Goal: Find specific page/section: Find specific page/section

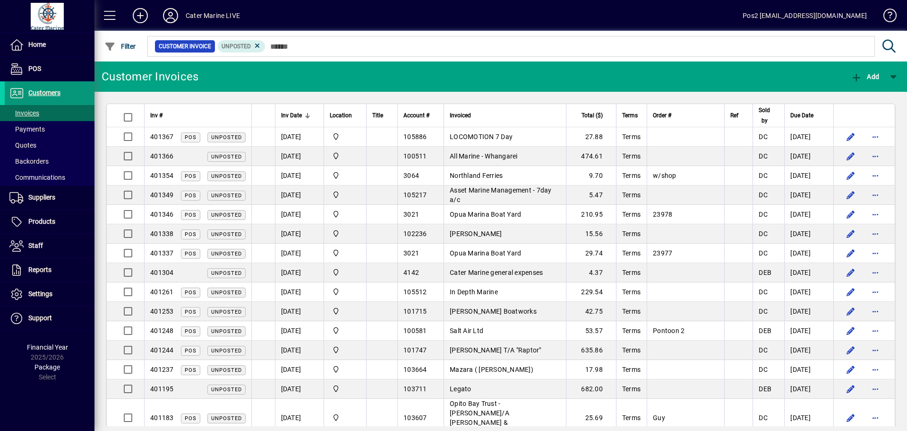
click at [49, 91] on span "Customers" at bounding box center [44, 93] width 32 height 8
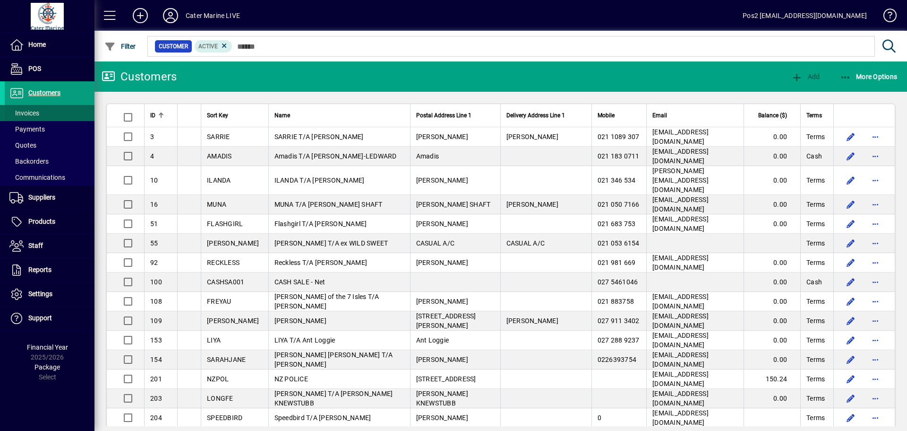
click at [26, 113] on span "Invoices" at bounding box center [24, 113] width 30 height 8
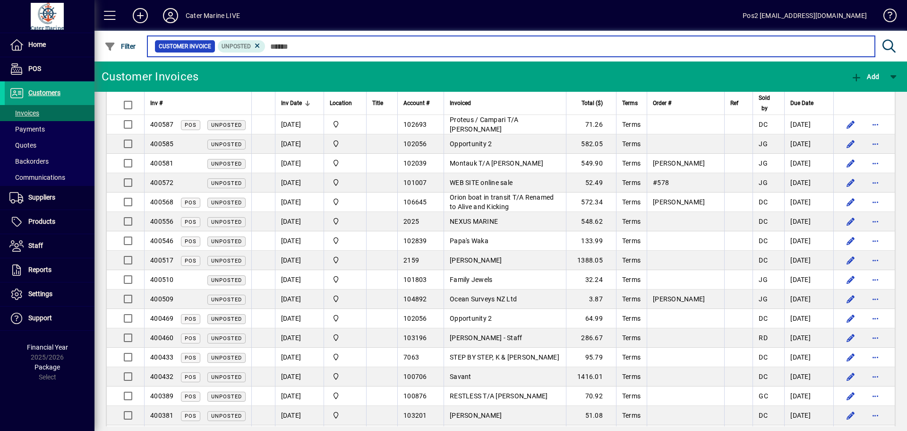
scroll to position [1418, 0]
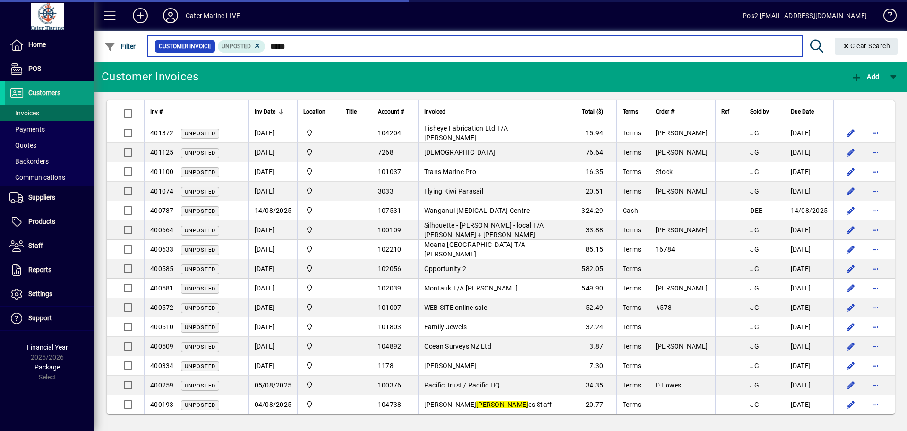
scroll to position [4, 0]
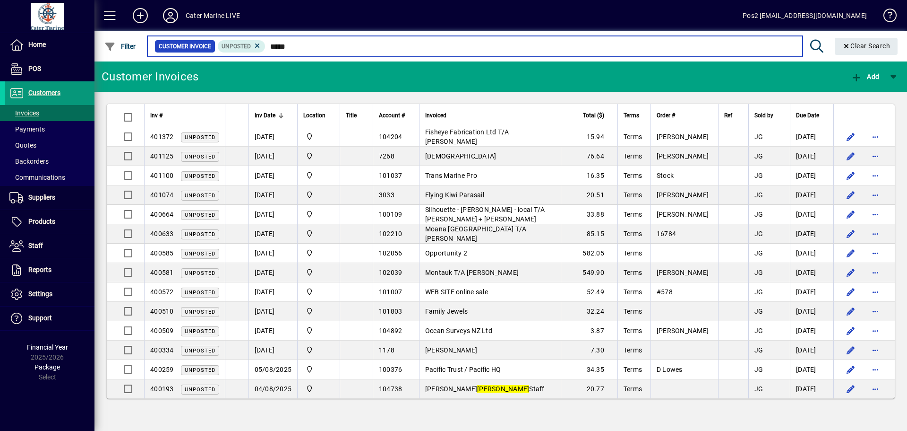
type input "*****"
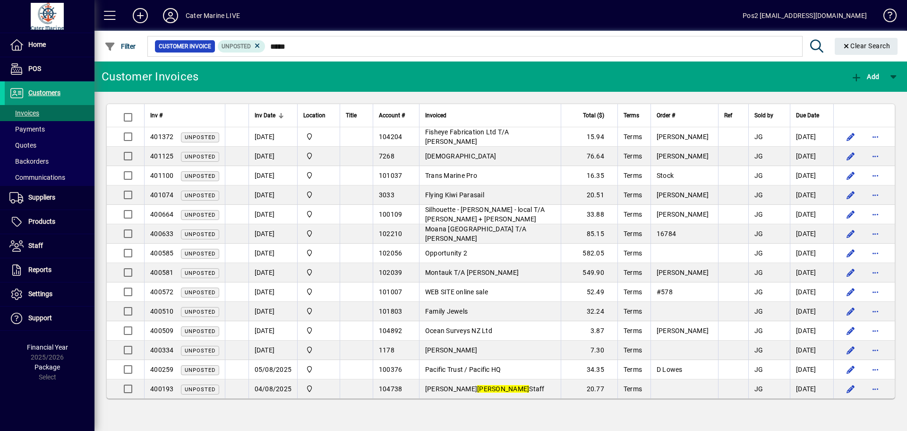
click at [45, 92] on span "Customers" at bounding box center [44, 93] width 32 height 8
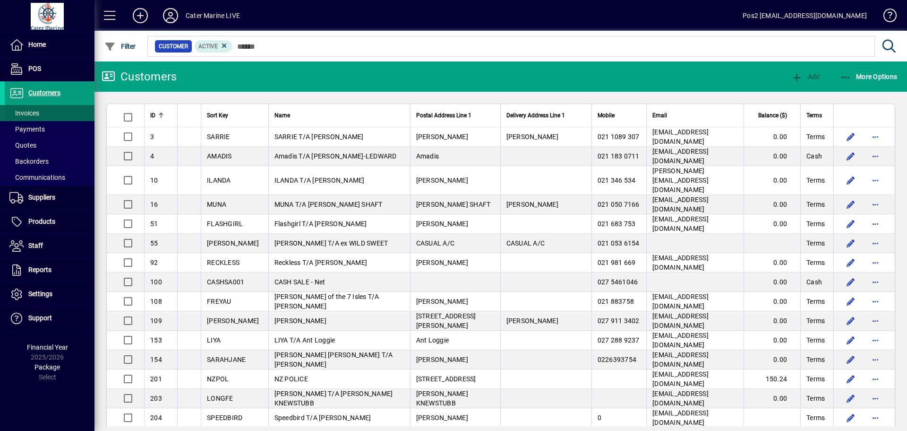
click at [25, 111] on span "Invoices" at bounding box center [24, 113] width 30 height 8
